Goal: Task Accomplishment & Management: Manage account settings

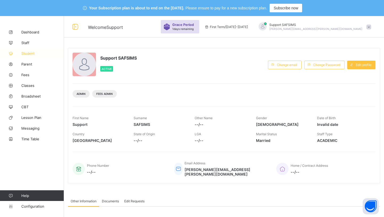
click at [31, 56] on link "Student" at bounding box center [32, 53] width 64 height 11
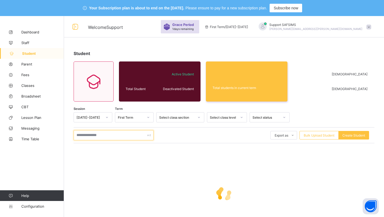
click at [109, 135] on input "text" at bounding box center [114, 135] width 80 height 10
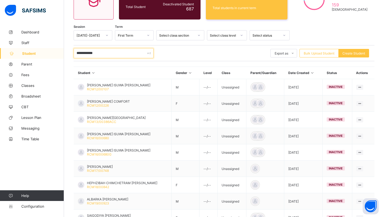
scroll to position [101, 0]
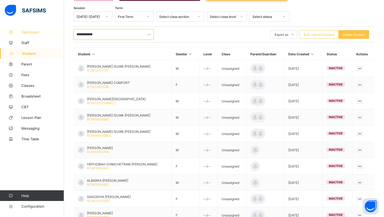
drag, startPoint x: 84, startPoint y: 36, endPoint x: 40, endPoint y: 29, distance: 44.6
click at [40, 29] on div "**********" at bounding box center [192, 85] width 384 height 340
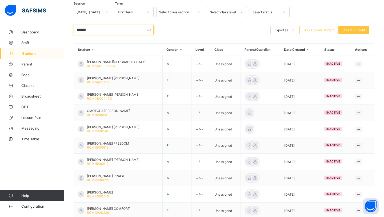
scroll to position [107, 0]
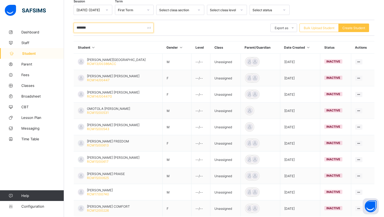
click at [90, 27] on input "*******" at bounding box center [114, 28] width 80 height 10
type input "*"
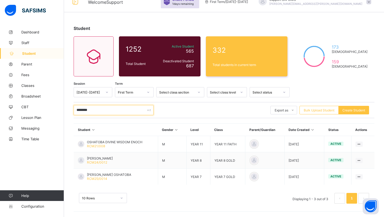
scroll to position [25, 0]
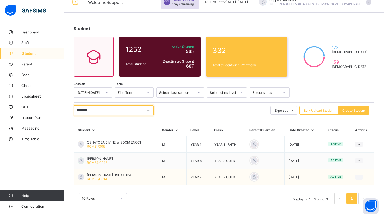
type input "********"
click at [103, 175] on span "PAUL IYANUOLUWA OSHATOBA" at bounding box center [109, 175] width 44 height 4
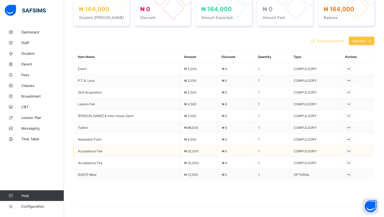
scroll to position [242, 0]
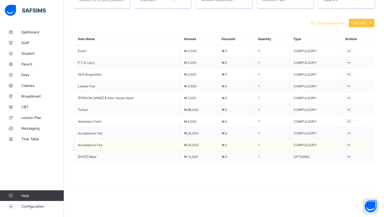
click at [347, 145] on icon at bounding box center [349, 145] width 5 height 4
click at [347, 143] on icon at bounding box center [349, 145] width 5 height 4
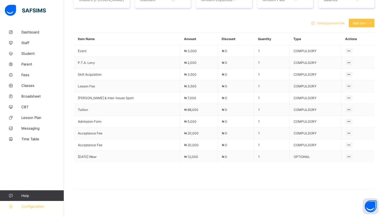
click at [41, 206] on span "Configuration" at bounding box center [42, 206] width 42 height 4
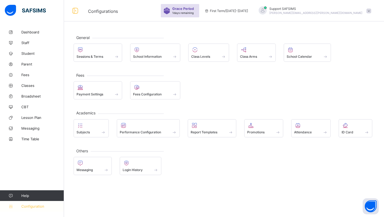
scroll to position [16, 0]
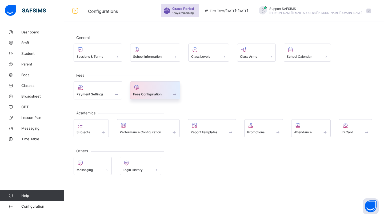
click at [144, 93] on span "Fees Configuration" at bounding box center [147, 94] width 29 height 4
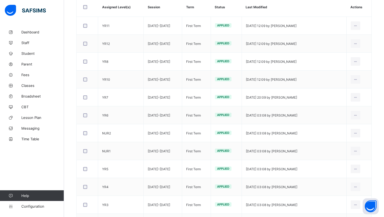
scroll to position [126, 0]
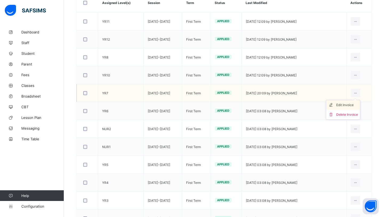
click at [348, 104] on div "Edit Invoice" at bounding box center [347, 104] width 22 height 5
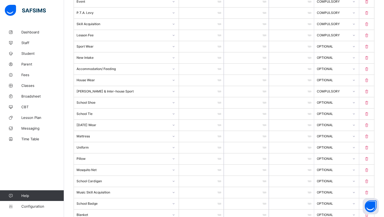
scroll to position [187, 0]
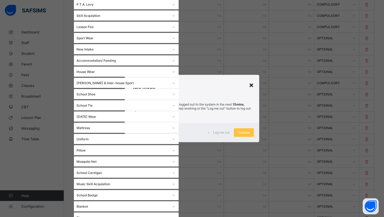
click at [252, 84] on div "×" at bounding box center [251, 84] width 5 height 9
click at [250, 85] on div "×" at bounding box center [251, 84] width 5 height 9
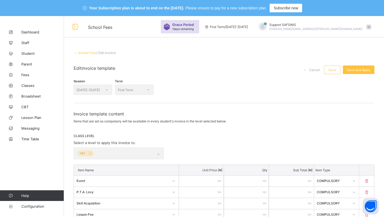
scroll to position [15, 0]
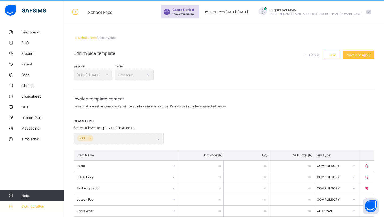
click at [32, 204] on span "Configuration" at bounding box center [42, 206] width 42 height 4
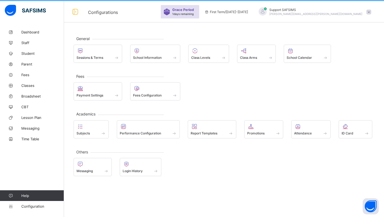
scroll to position [16, 0]
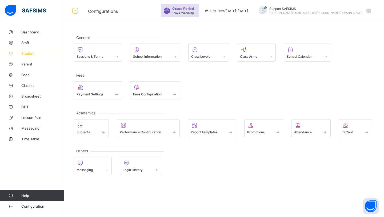
click at [39, 55] on span "Student" at bounding box center [42, 53] width 43 height 4
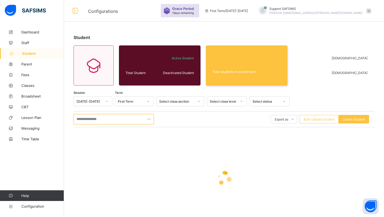
click at [130, 119] on input "text" at bounding box center [114, 119] width 80 height 10
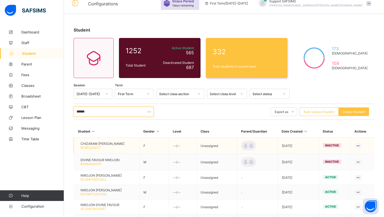
scroll to position [25, 0]
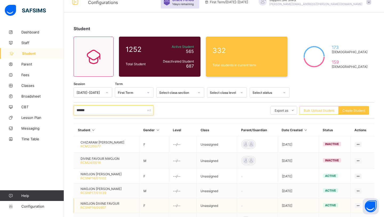
type input "******"
click at [104, 201] on span "NWOJON DIVINE FAVOUR" at bounding box center [100, 203] width 39 height 4
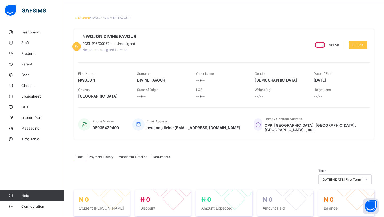
scroll to position [35, 0]
click at [179, 128] on span "nwojon_divine favour_0882@public.com" at bounding box center [194, 127] width 94 height 5
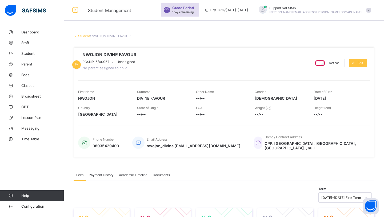
scroll to position [11, 0]
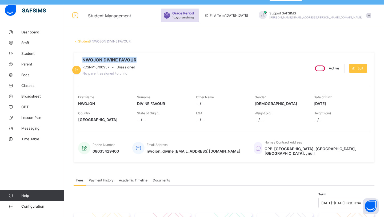
drag, startPoint x: 160, startPoint y: 62, endPoint x: 107, endPoint y: 58, distance: 52.9
click at [107, 58] on div "NWOJON DIVINE FAVOUR RCSNP16/00957 • Unassigned No parent assigned to child" at bounding box center [191, 68] width 227 height 22
copy span "NWOJON DIVINE FAVOUR"
click at [85, 40] on link "Student" at bounding box center [84, 41] width 12 height 4
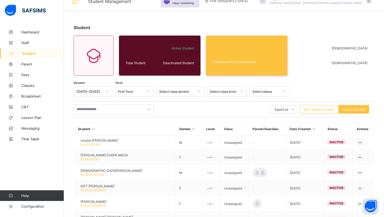
scroll to position [26, 0]
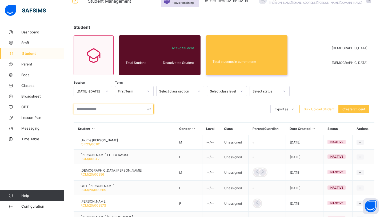
click at [90, 108] on input "text" at bounding box center [114, 109] width 80 height 10
paste input "**********"
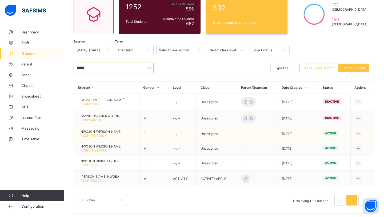
scroll to position [68, 0]
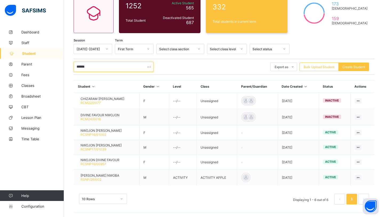
type input "******"
